Goal: Information Seeking & Learning: Learn about a topic

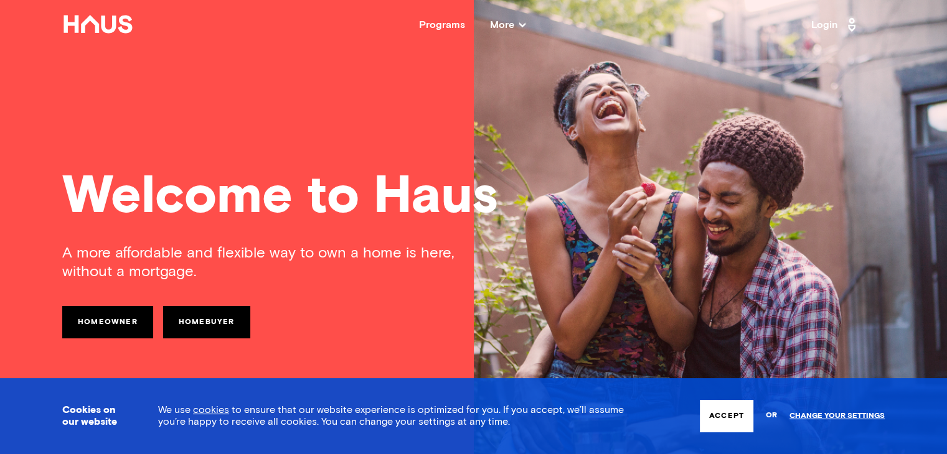
click at [457, 18] on nav "Back Programs More Resources Testimonials FAQ About Us Login" at bounding box center [473, 25] width 947 height 50
click at [449, 26] on div "Programs" at bounding box center [442, 25] width 46 height 10
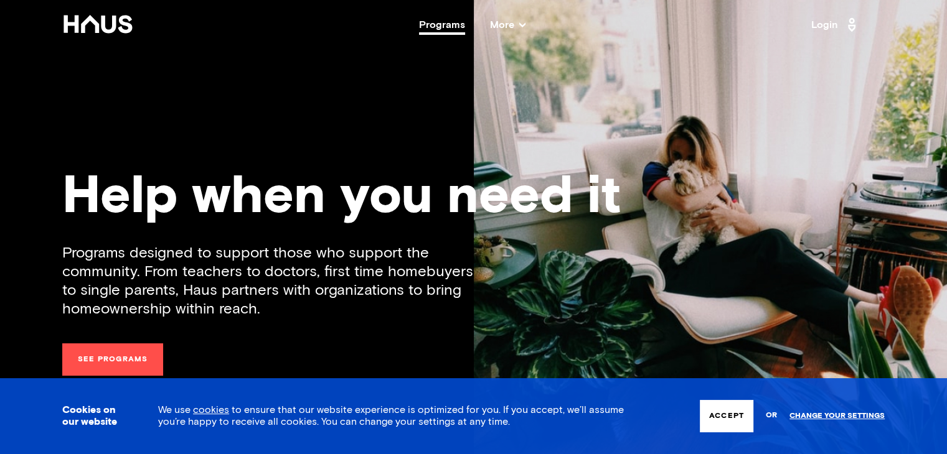
click at [491, 31] on nav "Back Programs More Resources Testimonials FAQ About Us Login" at bounding box center [473, 25] width 947 height 50
click at [499, 24] on span "More" at bounding box center [507, 25] width 35 height 10
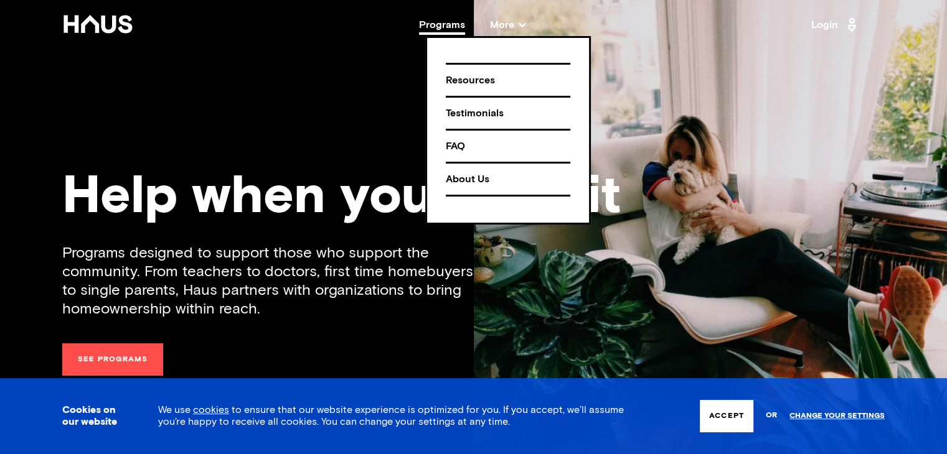
click at [486, 71] on div "Resources" at bounding box center [508, 81] width 124 height 22
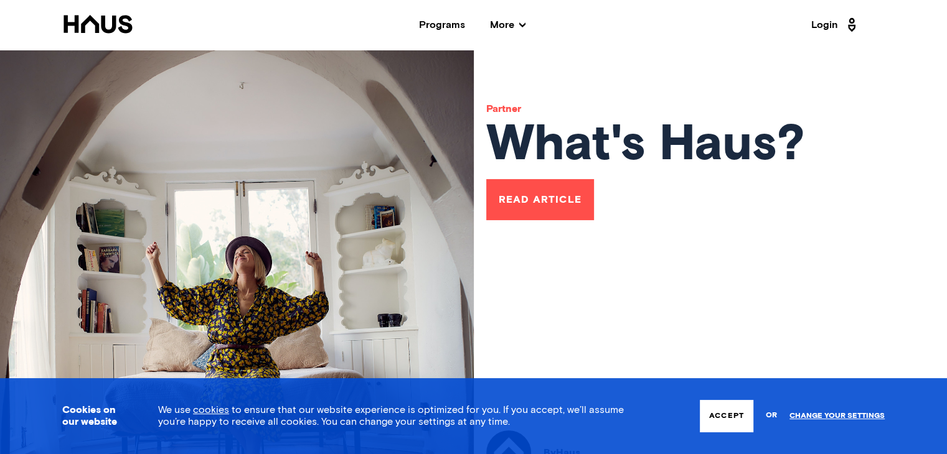
click at [721, 416] on button "Accept" at bounding box center [727, 416] width 54 height 32
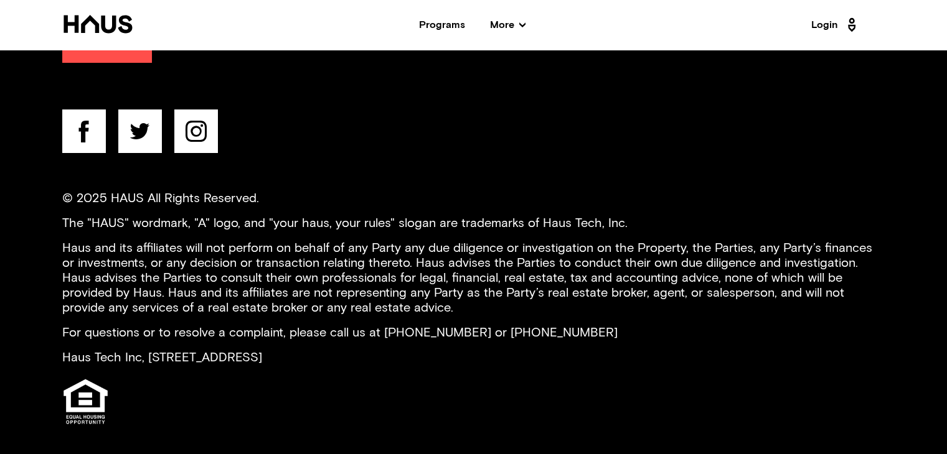
scroll to position [8055, 0]
